Goal: Task Accomplishment & Management: Use online tool/utility

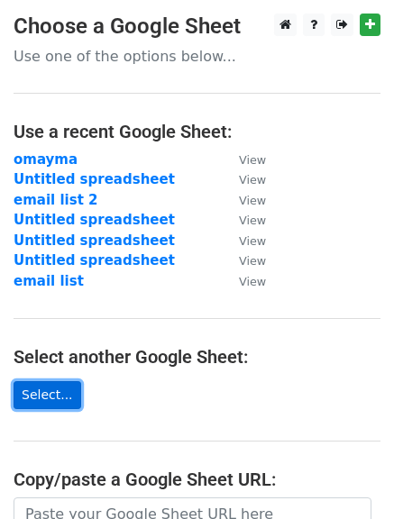
click at [40, 401] on link "Select..." at bounding box center [48, 395] width 68 height 28
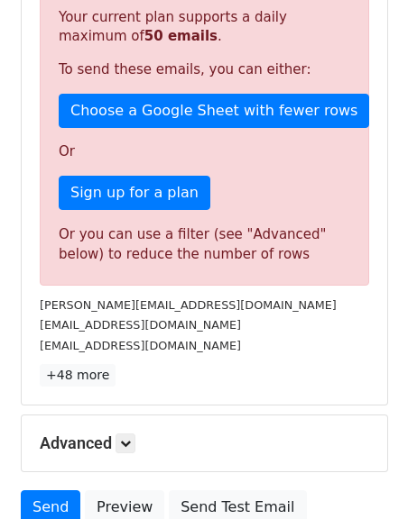
scroll to position [534, 0]
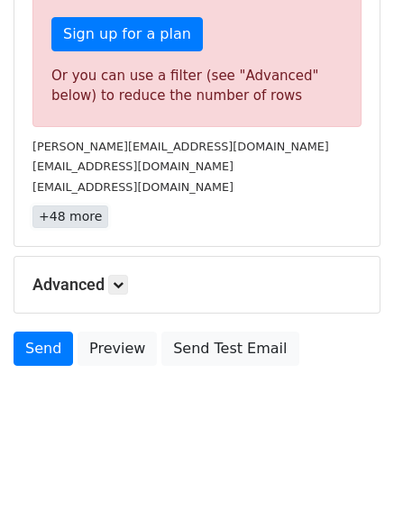
click at [87, 225] on link "+48 more" at bounding box center [70, 217] width 76 height 23
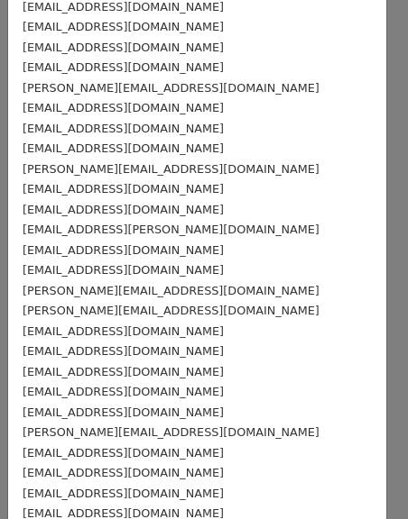
scroll to position [679, 0]
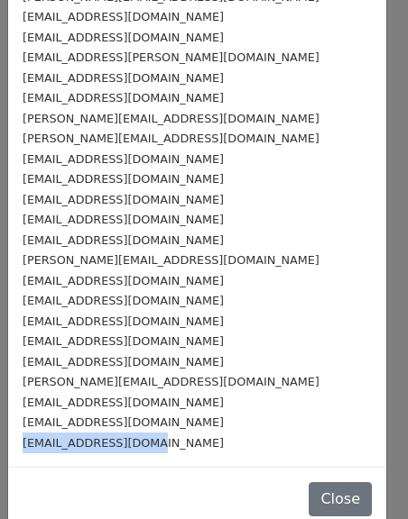
drag, startPoint x: 148, startPoint y: 423, endPoint x: 9, endPoint y: 437, distance: 139.6
click at [52, 436] on small "jkawkabani@gmail.com" at bounding box center [123, 443] width 201 height 14
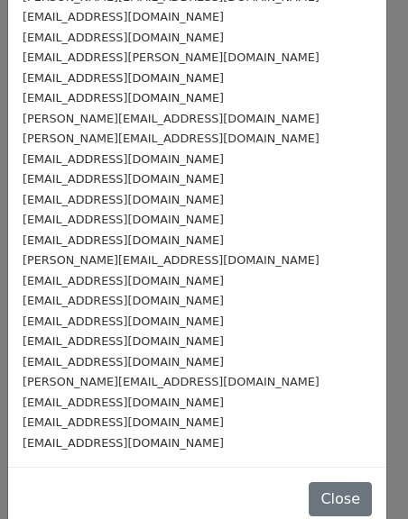
click at [142, 433] on div "jkawkabani@gmail.com" at bounding box center [197, 443] width 349 height 21
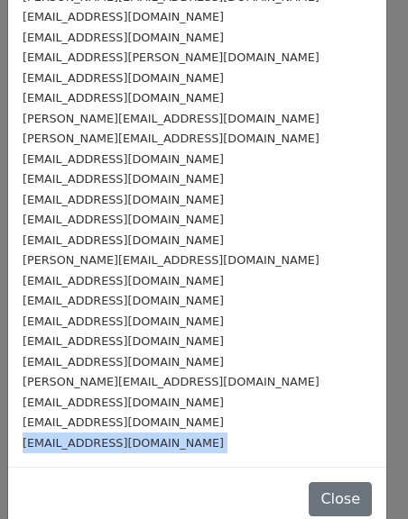
drag, startPoint x: 142, startPoint y: 418, endPoint x: 6, endPoint y: 430, distance: 136.7
click at [6, 430] on div "51 Recipients × bassam.salem@gmail.com porracchiajf@gmail.com anthonydxb@outloo…" at bounding box center [204, 259] width 408 height 519
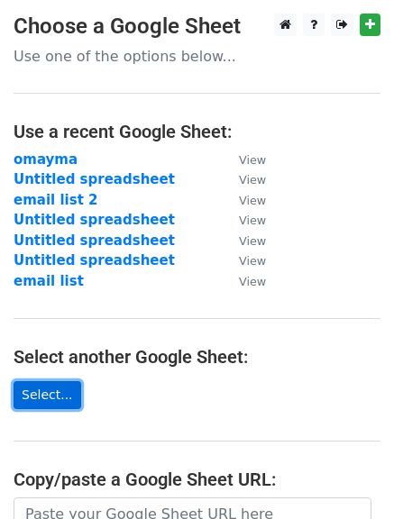
click at [52, 395] on link "Select..." at bounding box center [48, 395] width 68 height 28
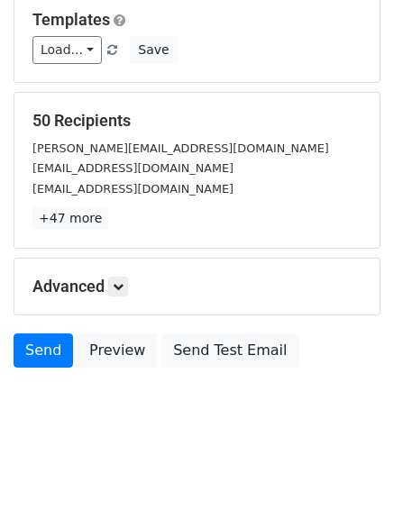
scroll to position [180, 0]
